Goal: Information Seeking & Learning: Learn about a topic

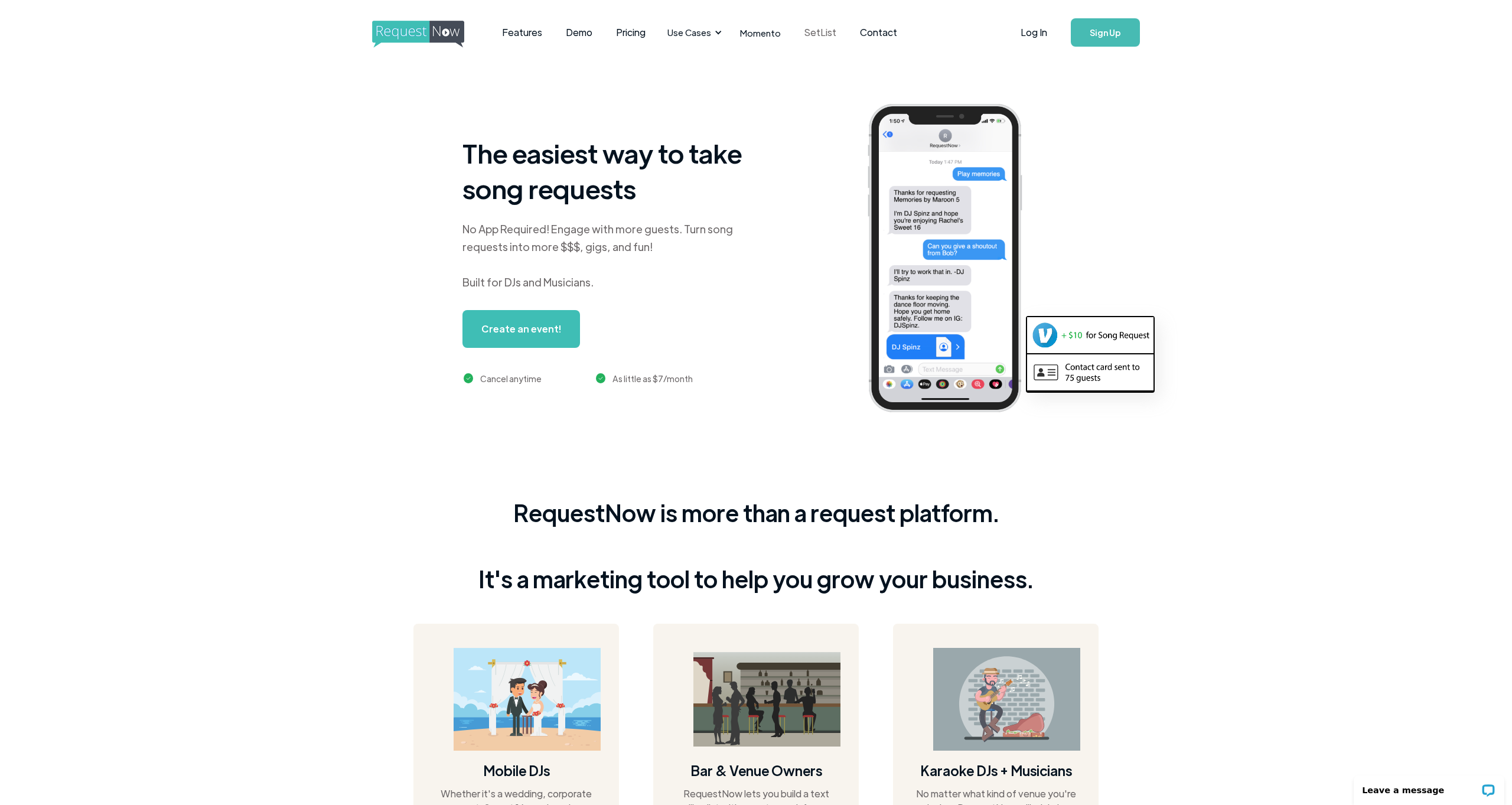
click at [802, 27] on link "SetList" at bounding box center [820, 33] width 56 height 37
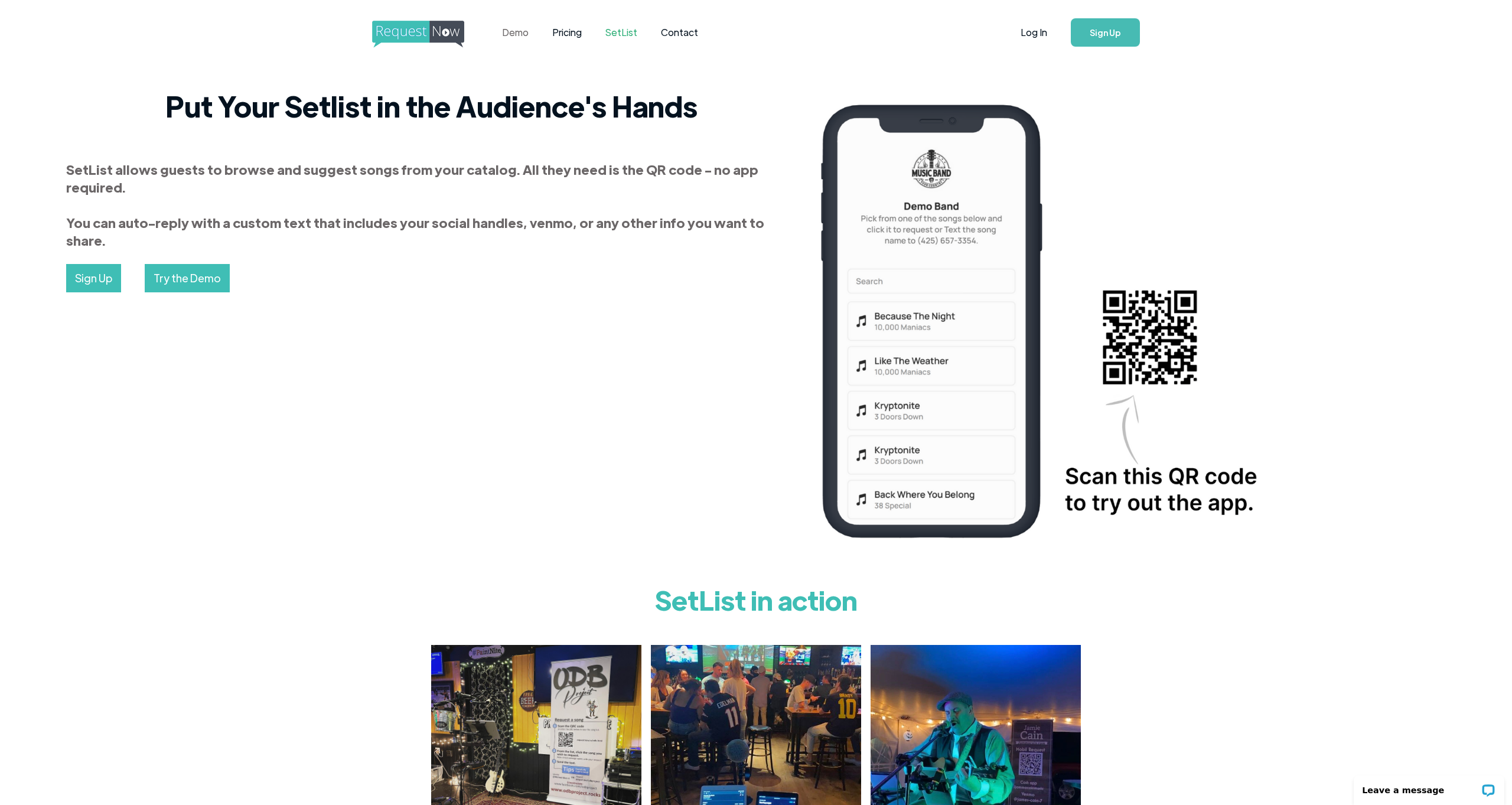
click at [517, 35] on link "Demo" at bounding box center [515, 33] width 50 height 37
click at [432, 33] on img "home" at bounding box center [429, 35] width 114 height 27
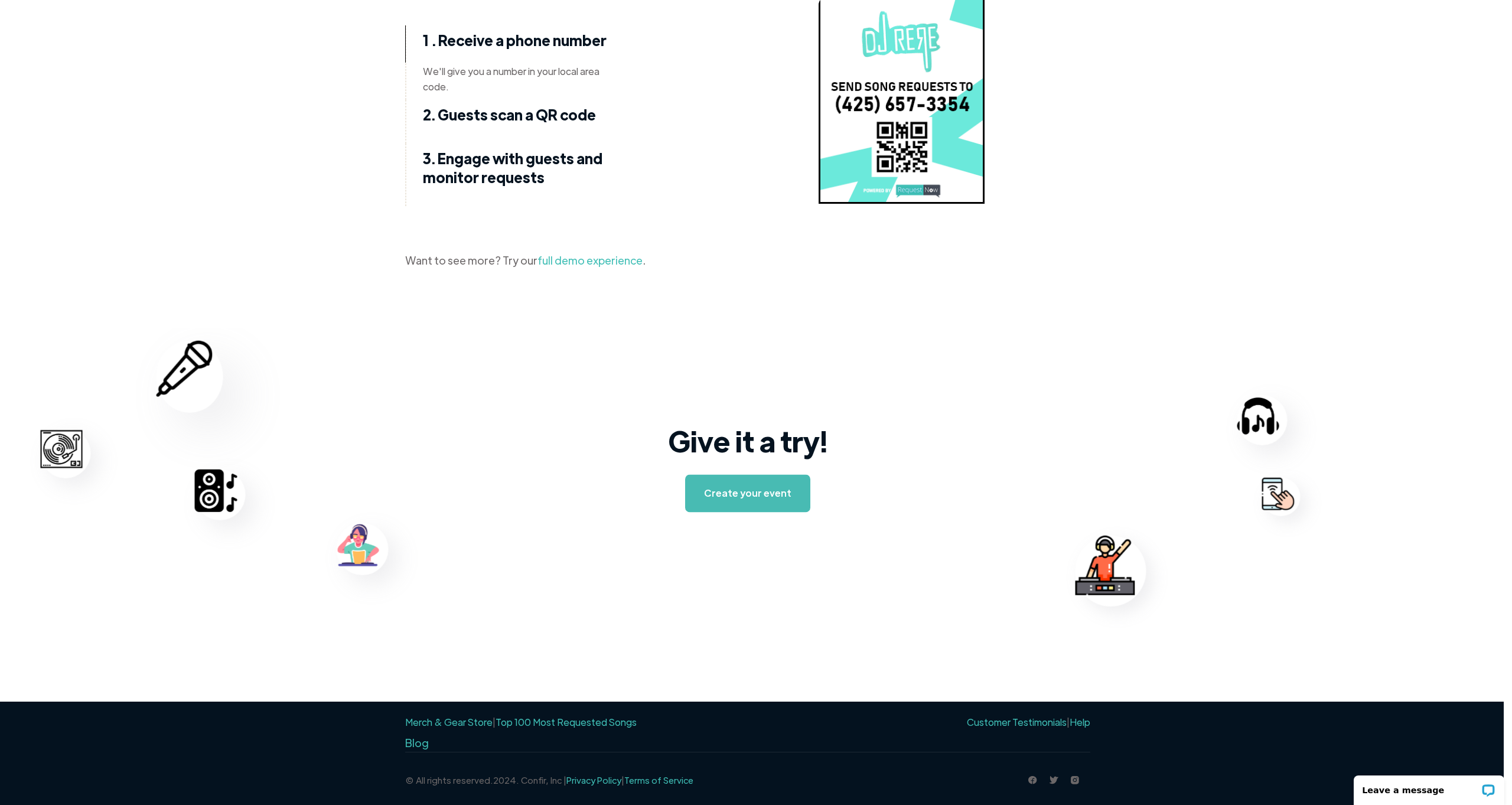
scroll to position [1559, 8]
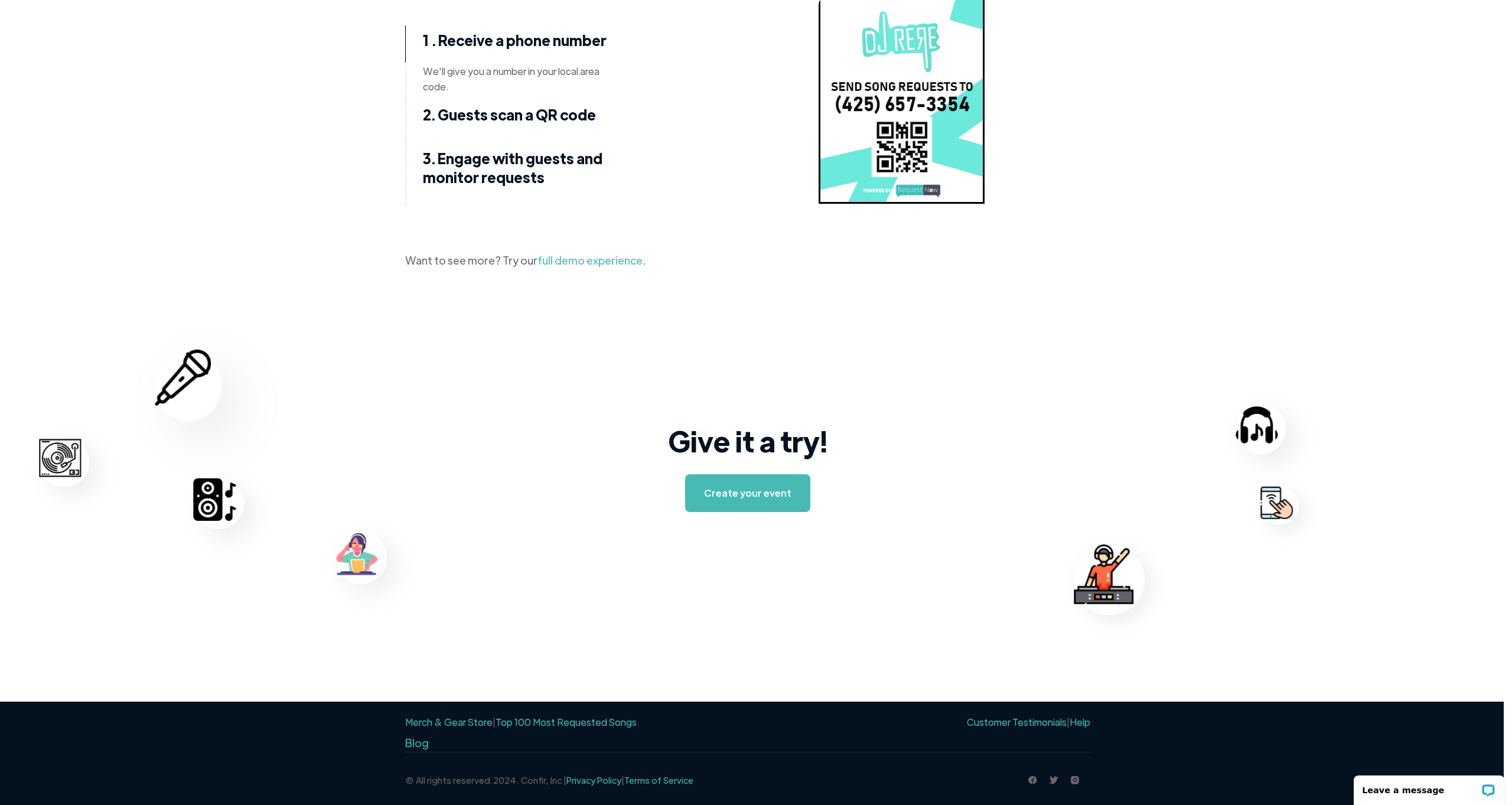
click at [554, 719] on link "Top 100 Most Requested Songs" at bounding box center [566, 723] width 141 height 13
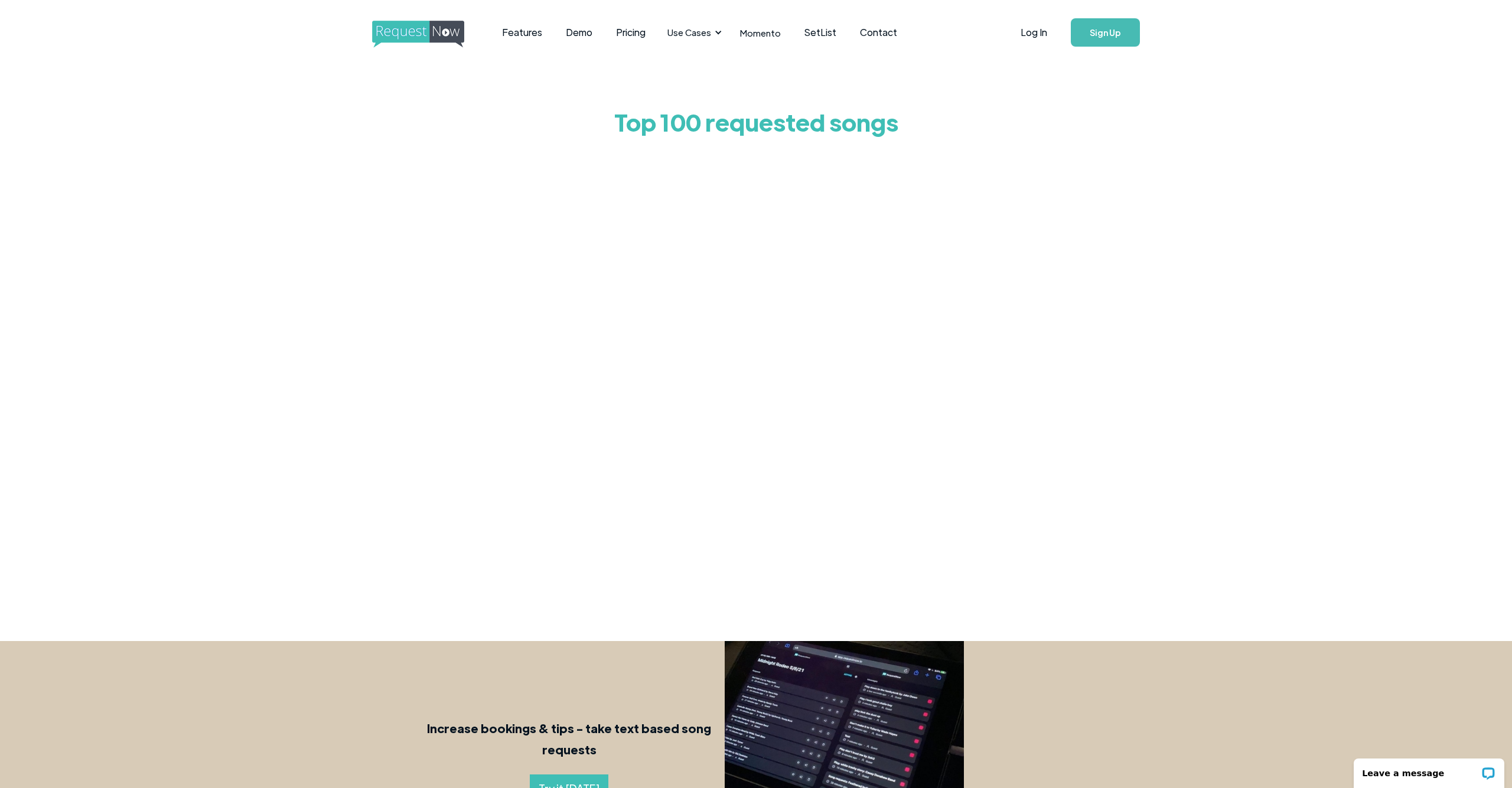
click at [374, 135] on div "Top 100 requested songs" at bounding box center [756, 341] width 1512 height 553
